Goal: Information Seeking & Learning: Learn about a topic

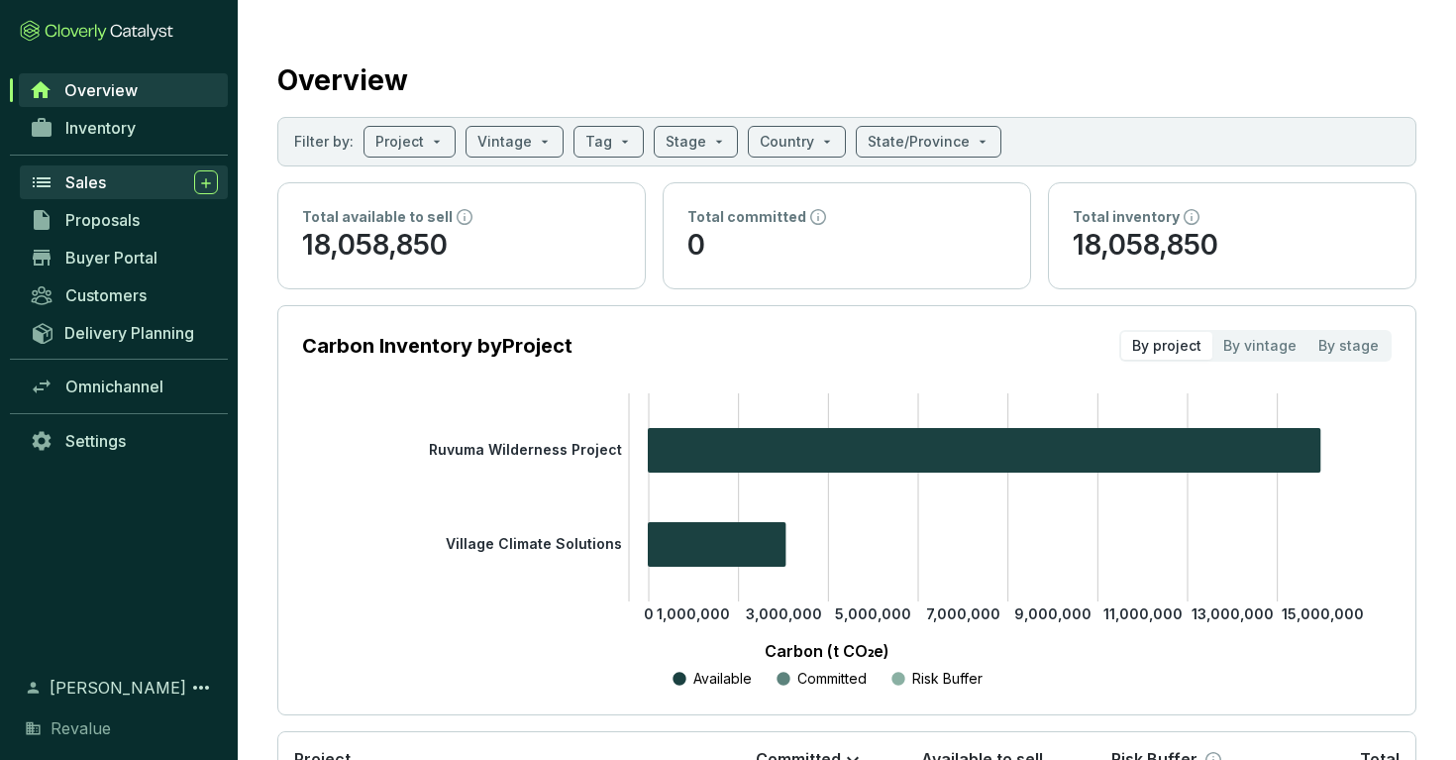
click at [122, 189] on div "Sales" at bounding box center [141, 182] width 153 height 24
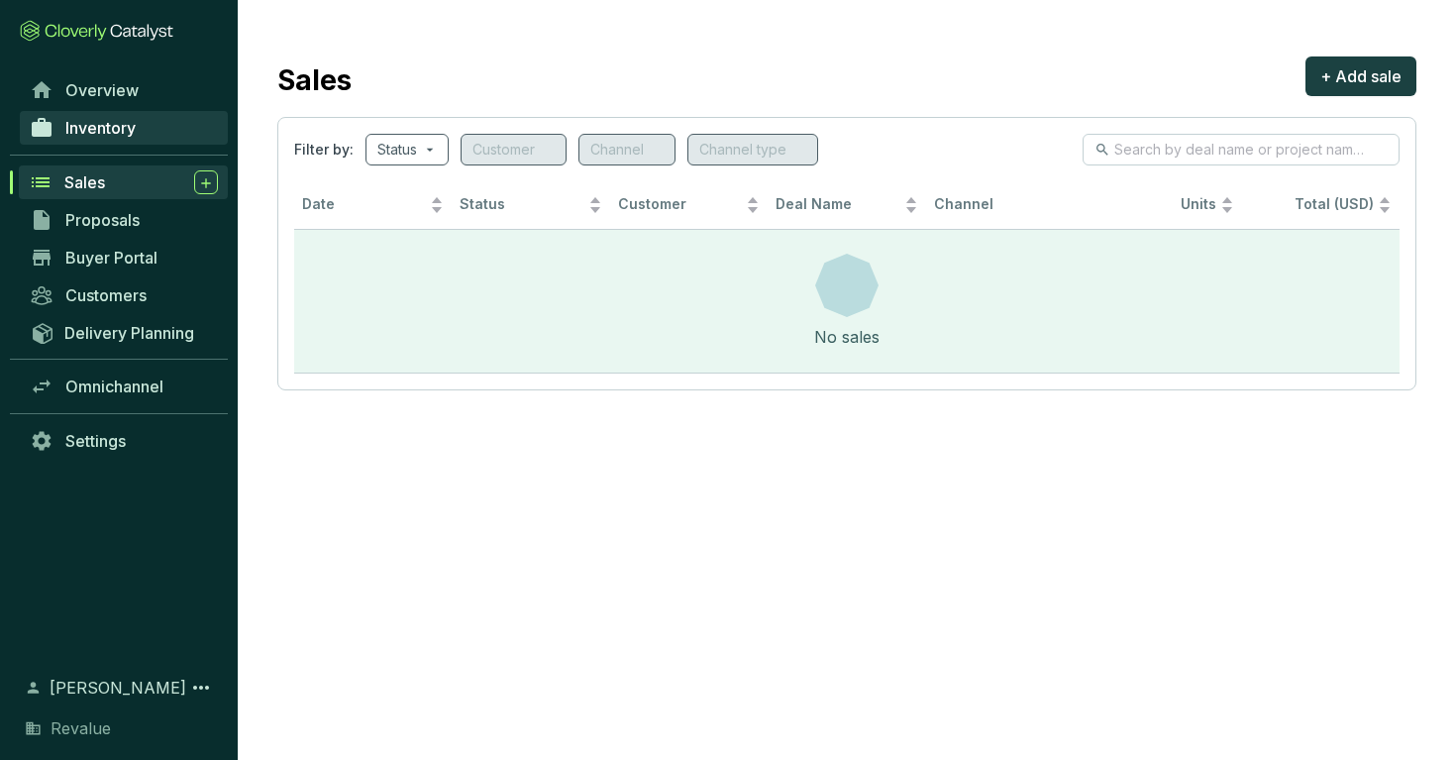
click at [88, 120] on span "Inventory" at bounding box center [100, 128] width 70 height 20
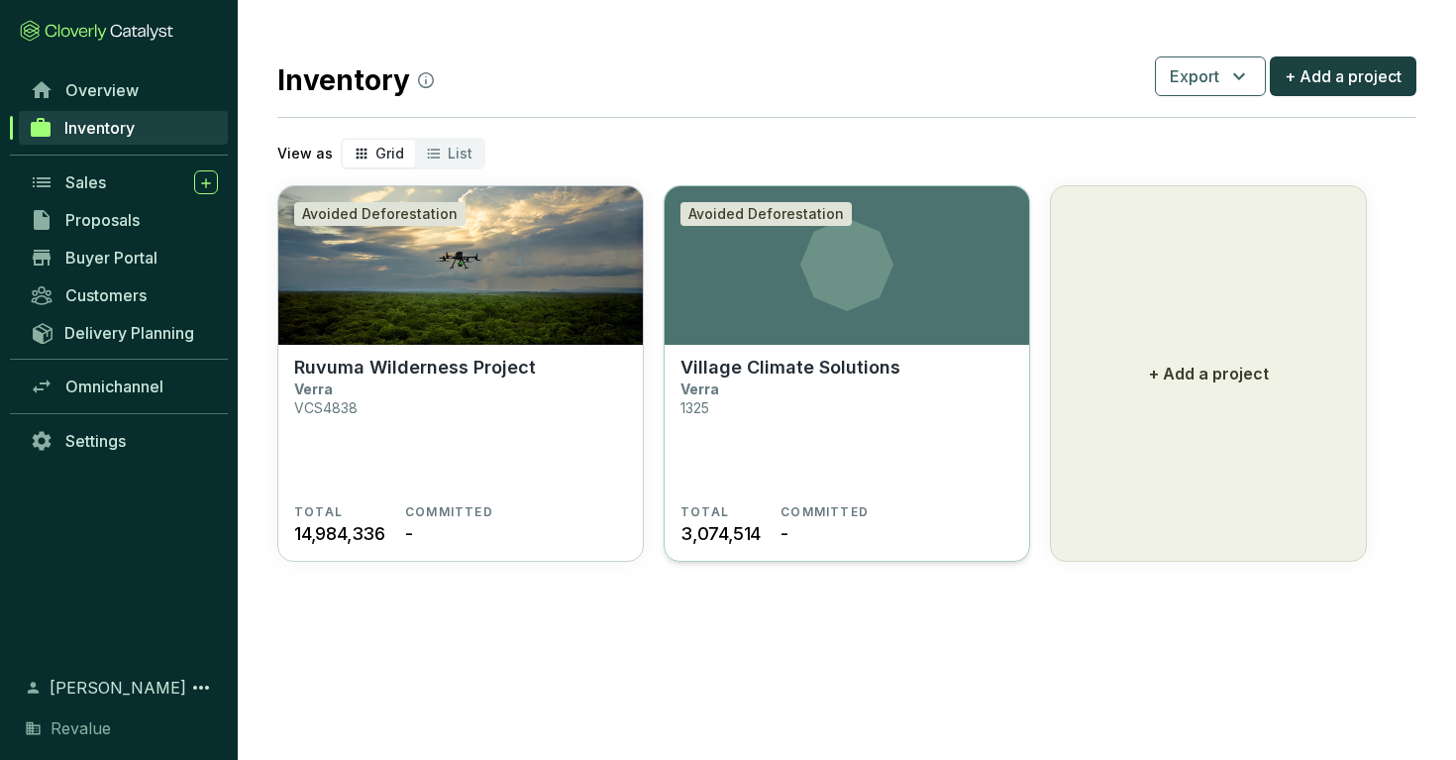
click at [918, 385] on section "Village Climate Solutions Verra 1325" at bounding box center [847, 431] width 333 height 148
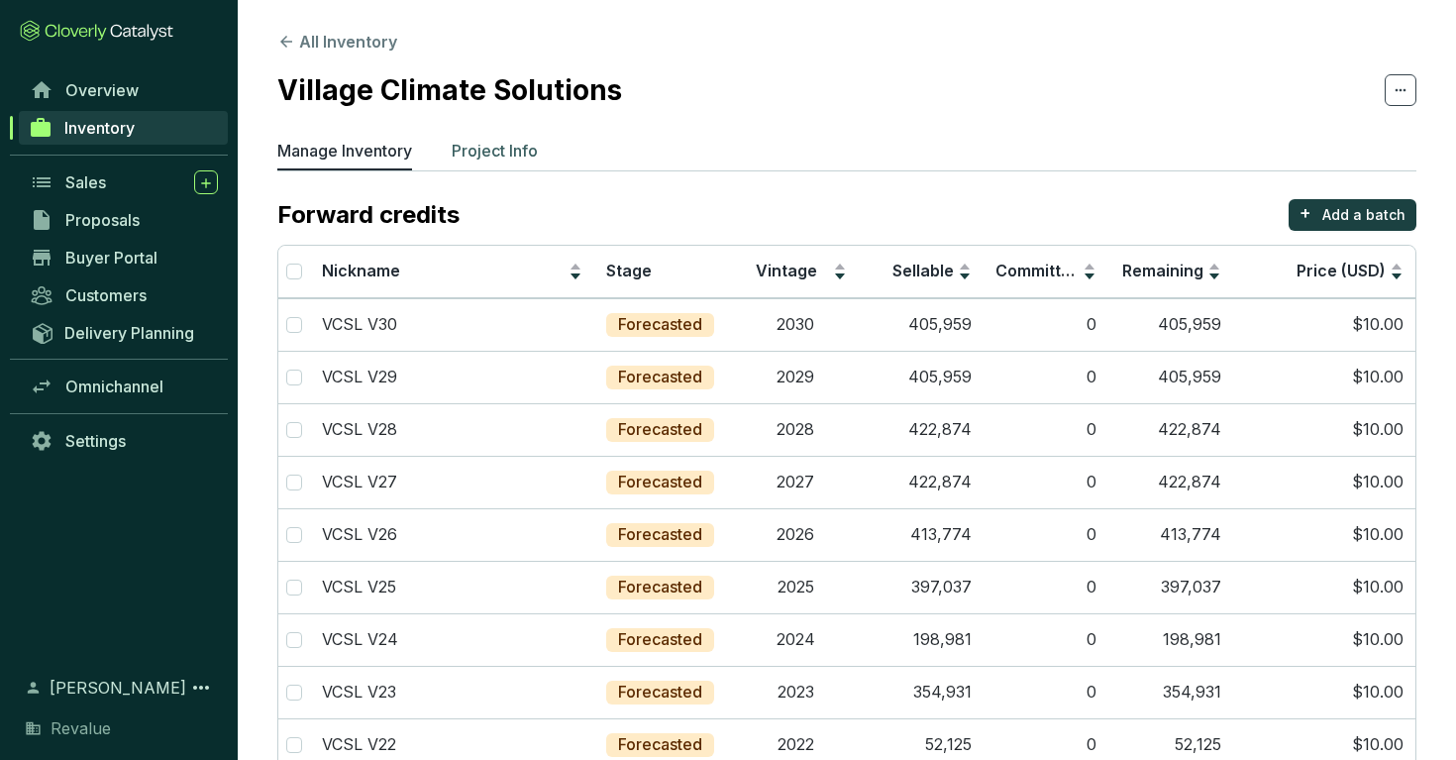
click at [507, 150] on p "Project Info" at bounding box center [495, 151] width 86 height 24
